Goal: Task Accomplishment & Management: Use online tool/utility

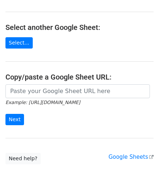
scroll to position [93, 0]
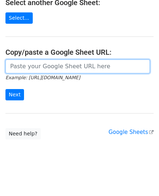
click at [31, 61] on input "url" at bounding box center [77, 66] width 145 height 14
paste input "[URL][DOMAIN_NAME]"
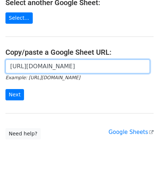
scroll to position [0, 214]
type input "[URL][DOMAIN_NAME]"
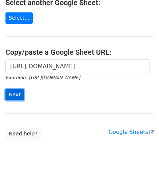
click at [15, 94] on input "Next" at bounding box center [14, 94] width 19 height 11
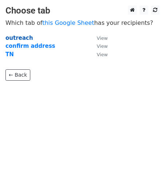
click at [10, 40] on strong "outreach" at bounding box center [18, 38] width 27 height 7
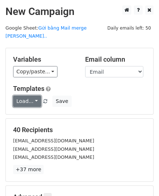
click at [31, 96] on link "Load..." at bounding box center [27, 101] width 28 height 11
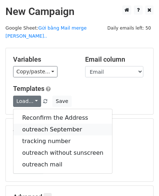
click at [47, 124] on link "outreach September" at bounding box center [62, 130] width 99 height 12
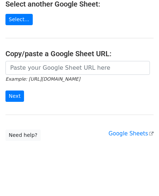
scroll to position [93, 0]
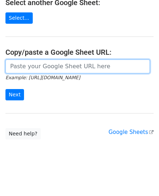
click at [50, 67] on input "url" at bounding box center [77, 66] width 145 height 14
paste input "[URL][DOMAIN_NAME]"
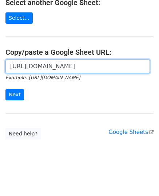
scroll to position [0, 214]
type input "[URL][DOMAIN_NAME]"
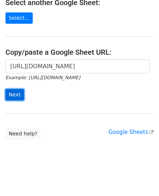
click at [16, 95] on input "Next" at bounding box center [14, 94] width 19 height 11
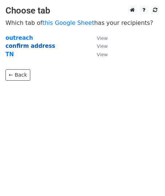
click at [21, 46] on strong "confirm address" at bounding box center [30, 46] width 50 height 7
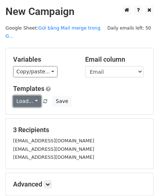
click at [31, 96] on link "Load..." at bounding box center [27, 101] width 28 height 11
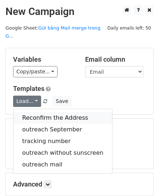
click at [55, 112] on link "Reconfirm the Address" at bounding box center [62, 118] width 99 height 12
